Goal: Task Accomplishment & Management: Use online tool/utility

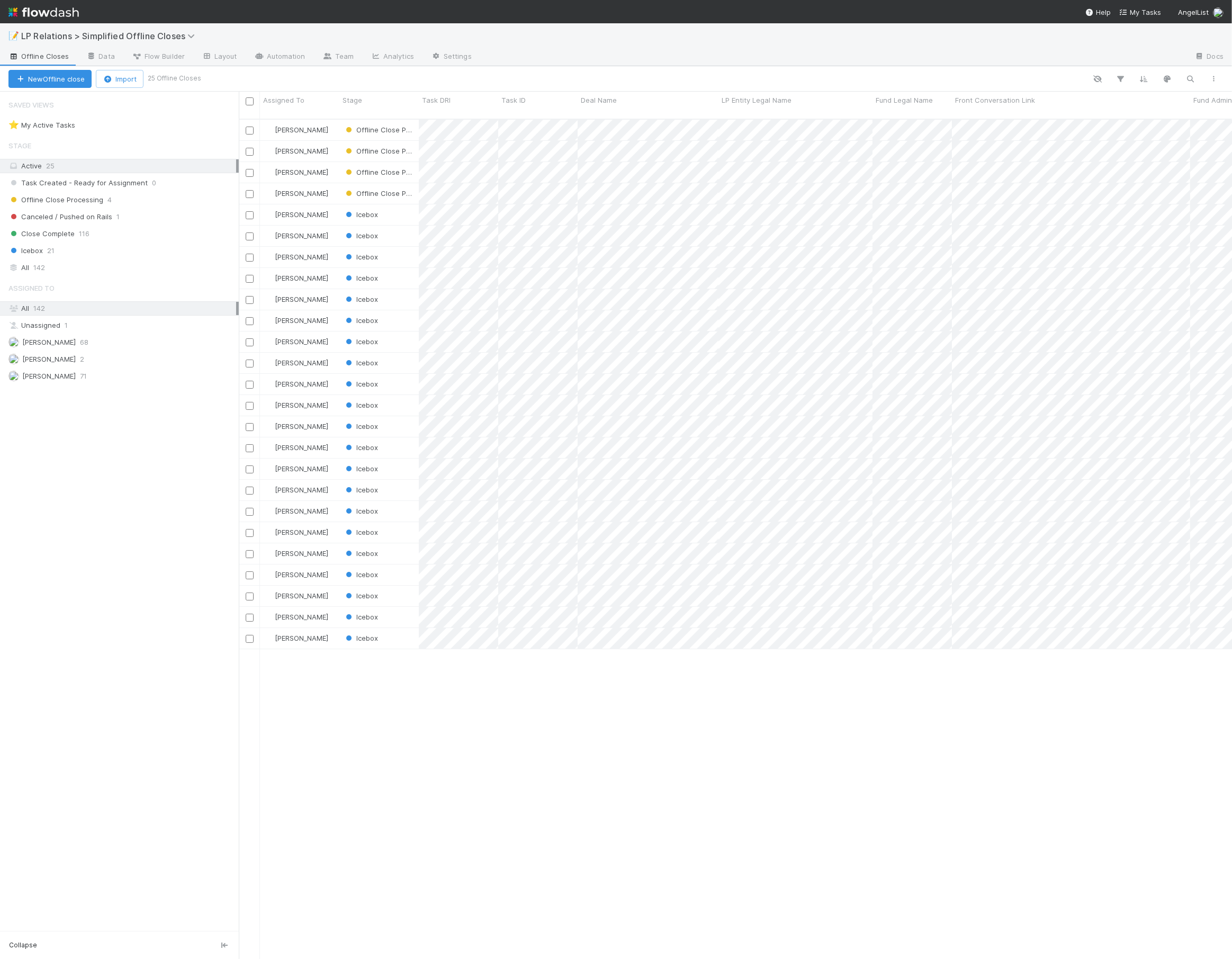
scroll to position [841, 986]
click at [1189, 79] on icon "button" at bounding box center [1191, 79] width 10 height 10
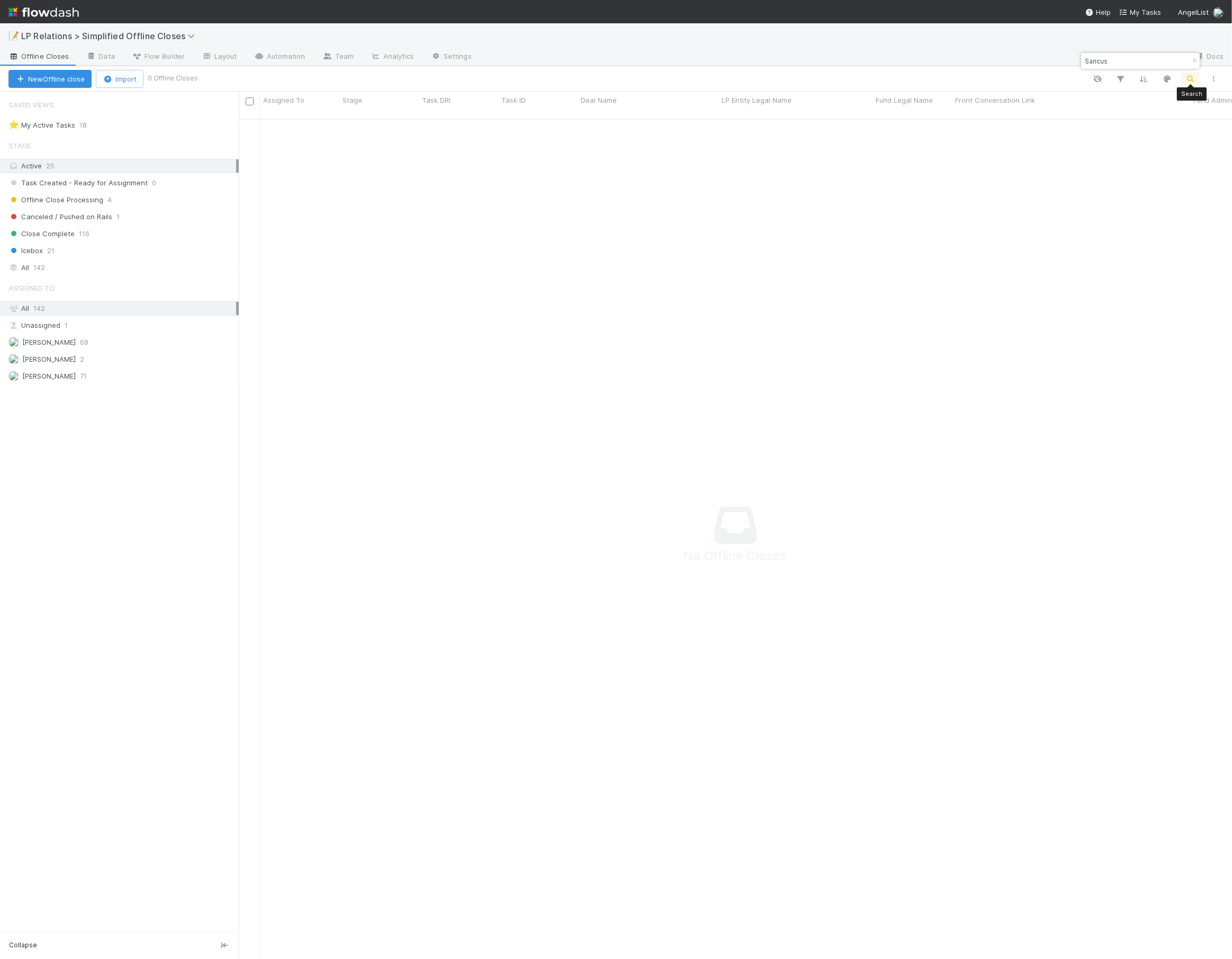
scroll to position [834, 986]
type input "Sancus"
click at [87, 265] on div "All 142" at bounding box center [123, 267] width 228 height 13
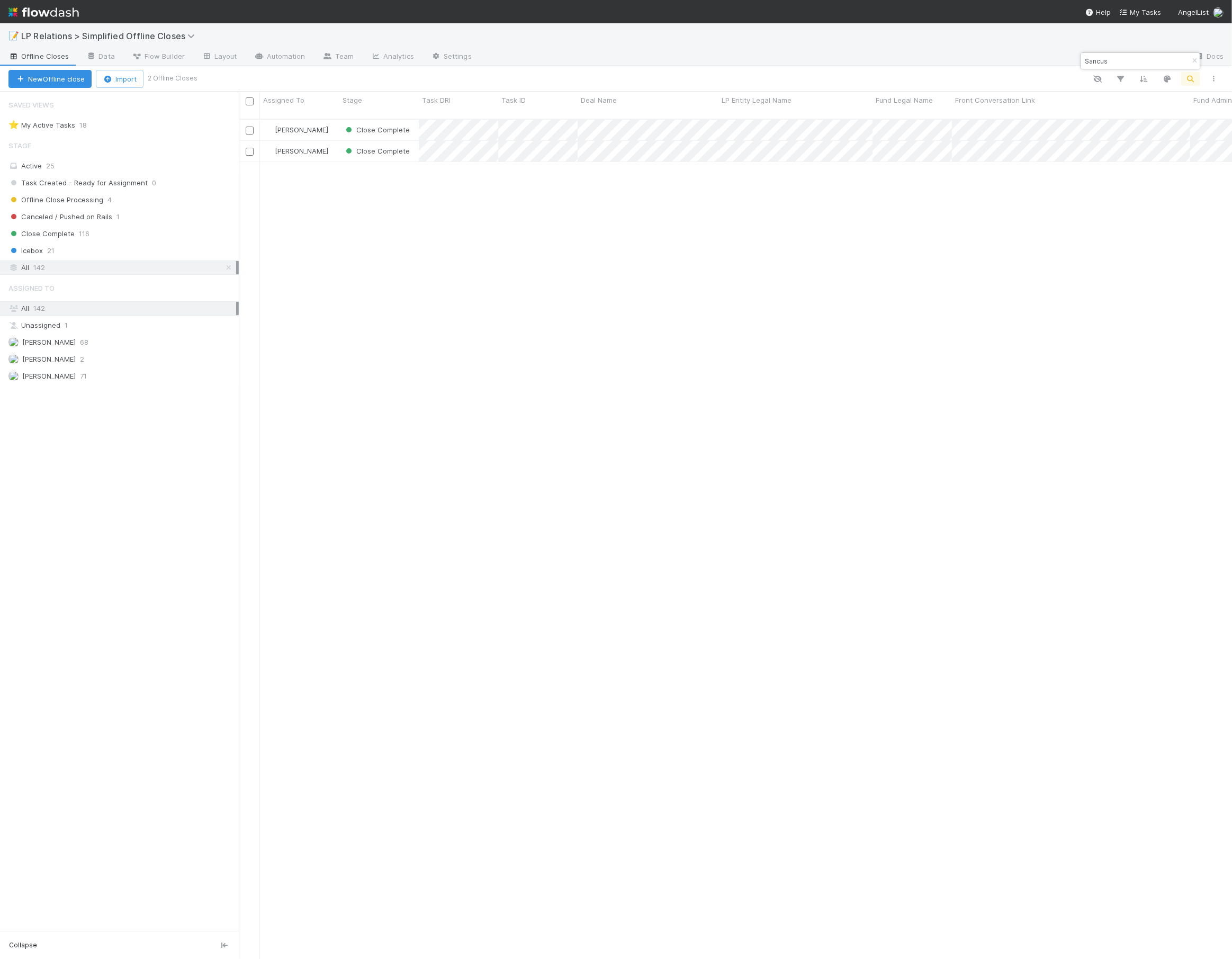
scroll to position [841, 986]
click at [89, 51] on link "Data" at bounding box center [100, 57] width 46 height 17
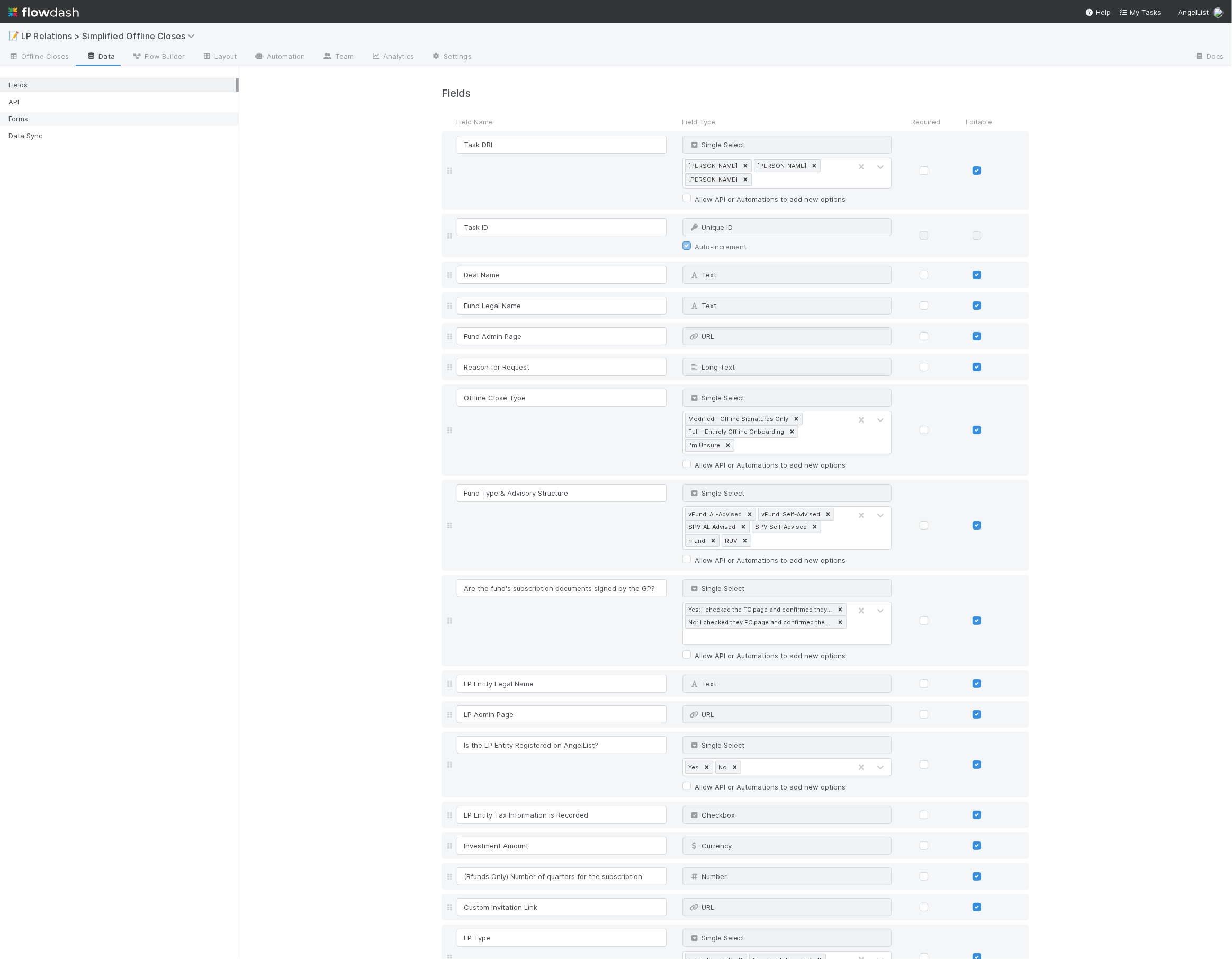
click at [118, 116] on div "Forms" at bounding box center [123, 119] width 228 height 13
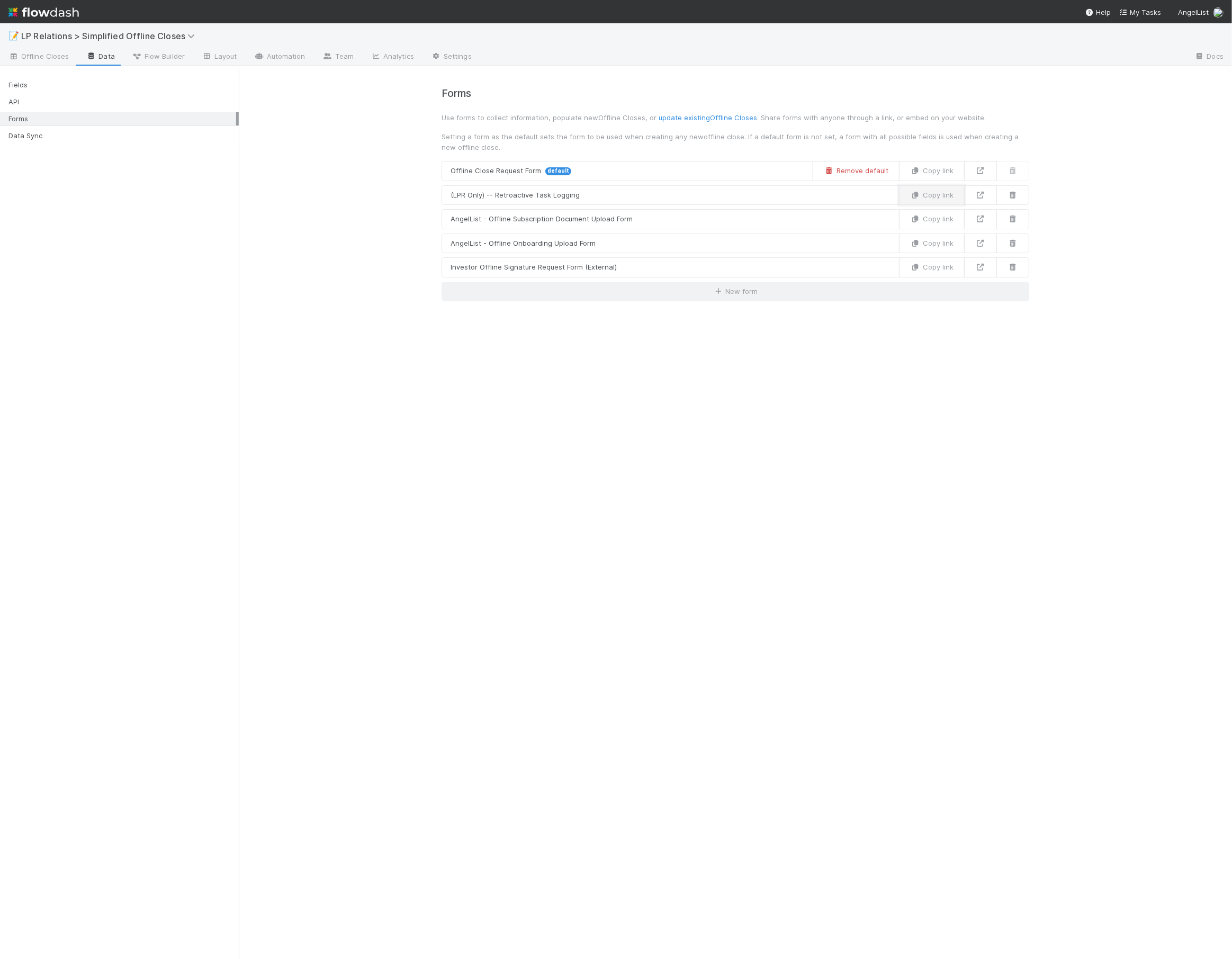
click at [921, 193] on button "Copy link" at bounding box center [932, 195] width 65 height 20
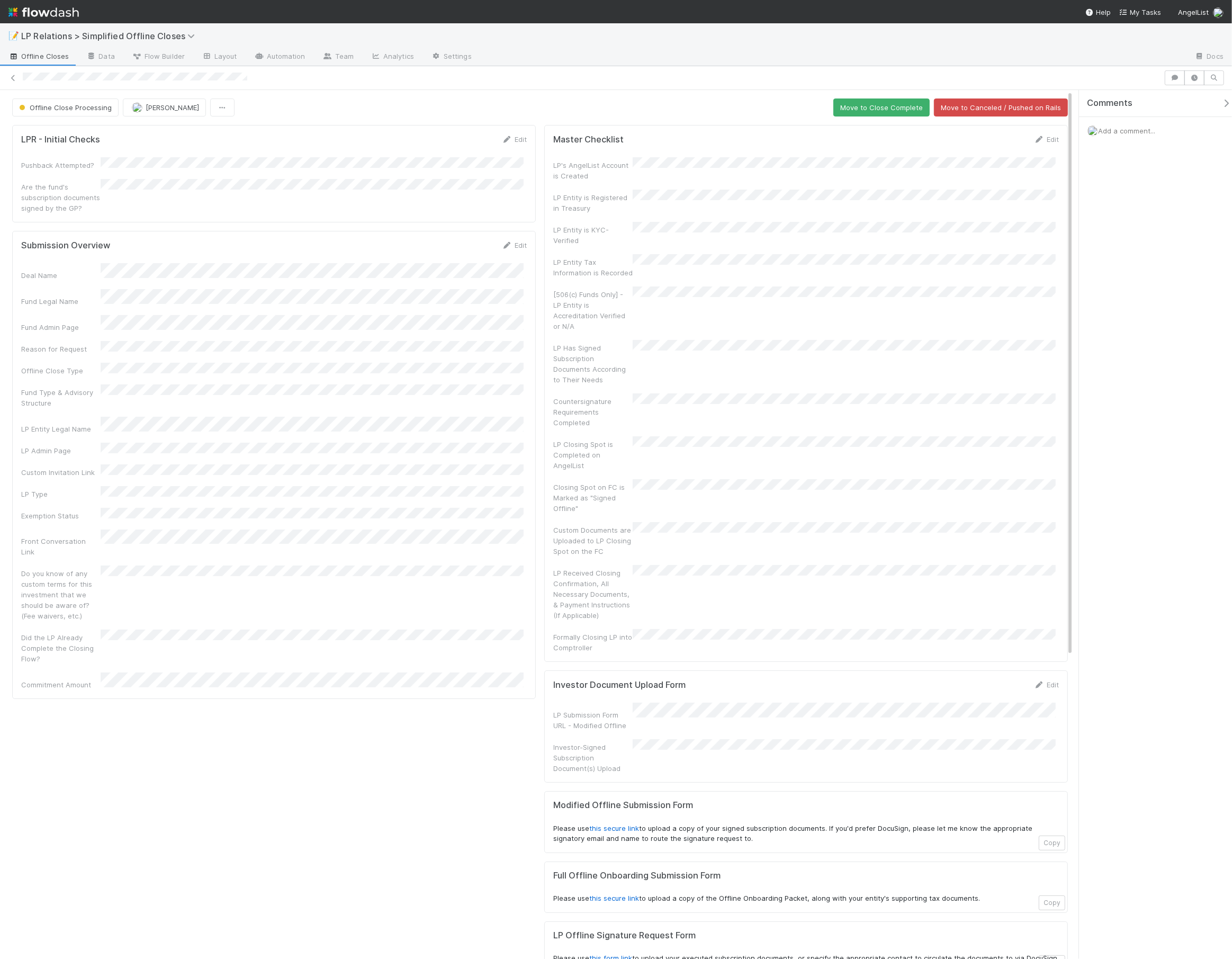
click at [76, 118] on div "Offline Close Processing Nick Stuart Move to Close Complete Move to Canceled / …" at bounding box center [540, 863] width 1080 height 1531
click at [86, 104] on span "Offline Close Processing" at bounding box center [64, 108] width 95 height 9
click at [75, 197] on span "Close Complete" at bounding box center [48, 201] width 66 height 9
